Goal: Find specific page/section: Find specific page/section

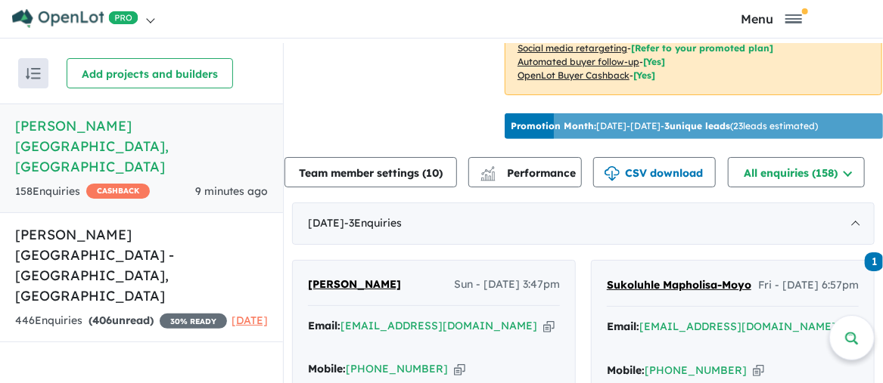
scroll to position [605, 0]
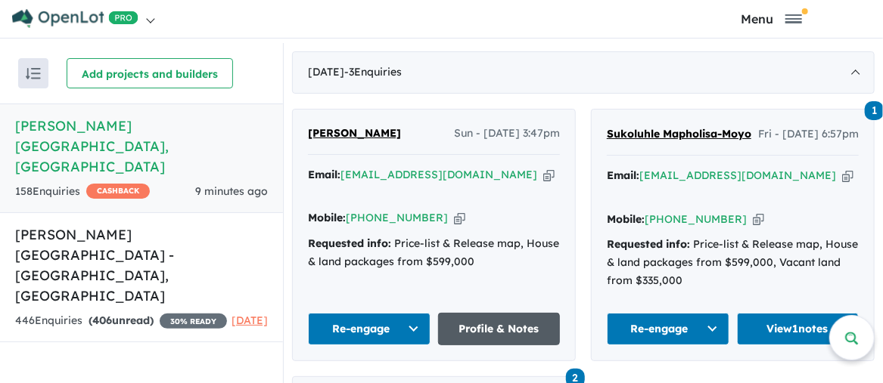
click at [470, 323] on link "Profile & Notes" at bounding box center [499, 329] width 123 height 33
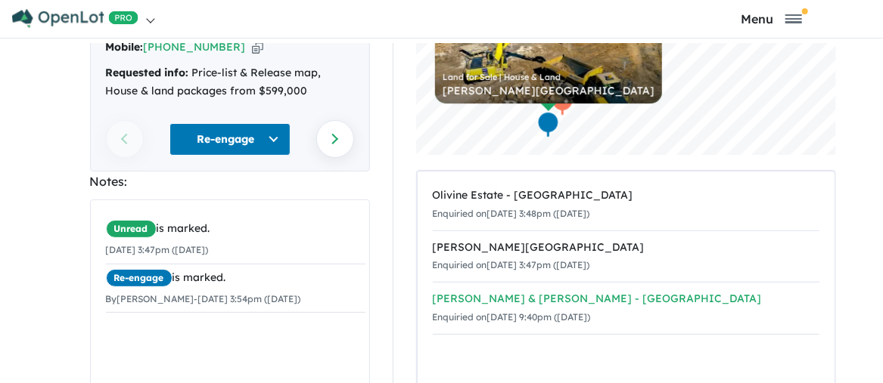
scroll to position [129, 0]
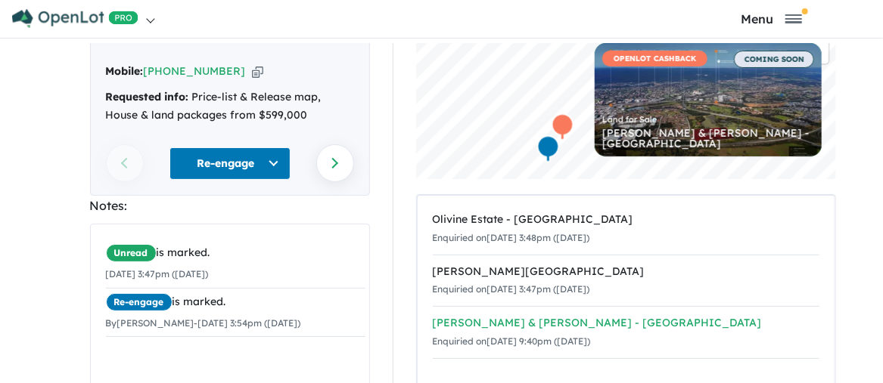
click at [551, 323] on div "Campbell & Hart - Campbelltown" at bounding box center [626, 324] width 386 height 18
